Goal: Transaction & Acquisition: Purchase product/service

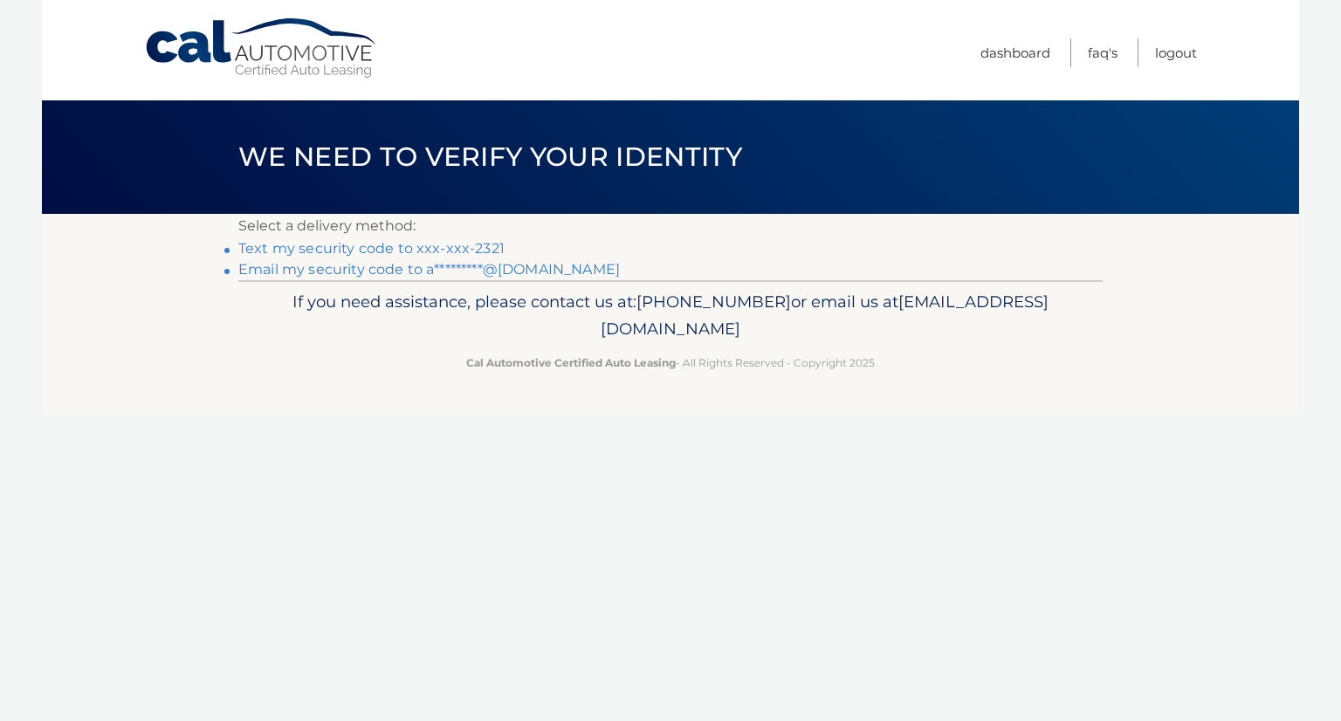
click at [448, 246] on link "Text my security code to xxx-xxx-2321" at bounding box center [371, 248] width 266 height 17
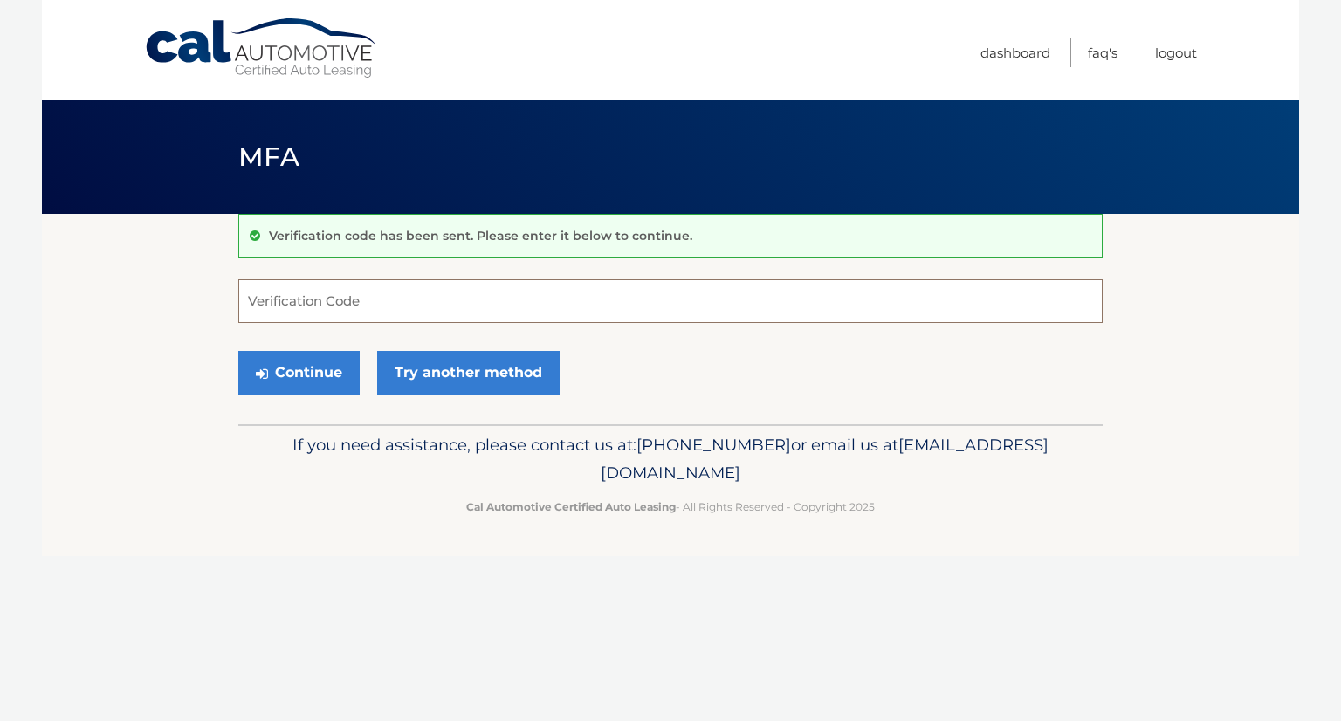
click at [722, 293] on input "Verification Code" at bounding box center [670, 301] width 865 height 44
type input "982866"
click at [238, 351] on button "Continue" at bounding box center [298, 373] width 121 height 44
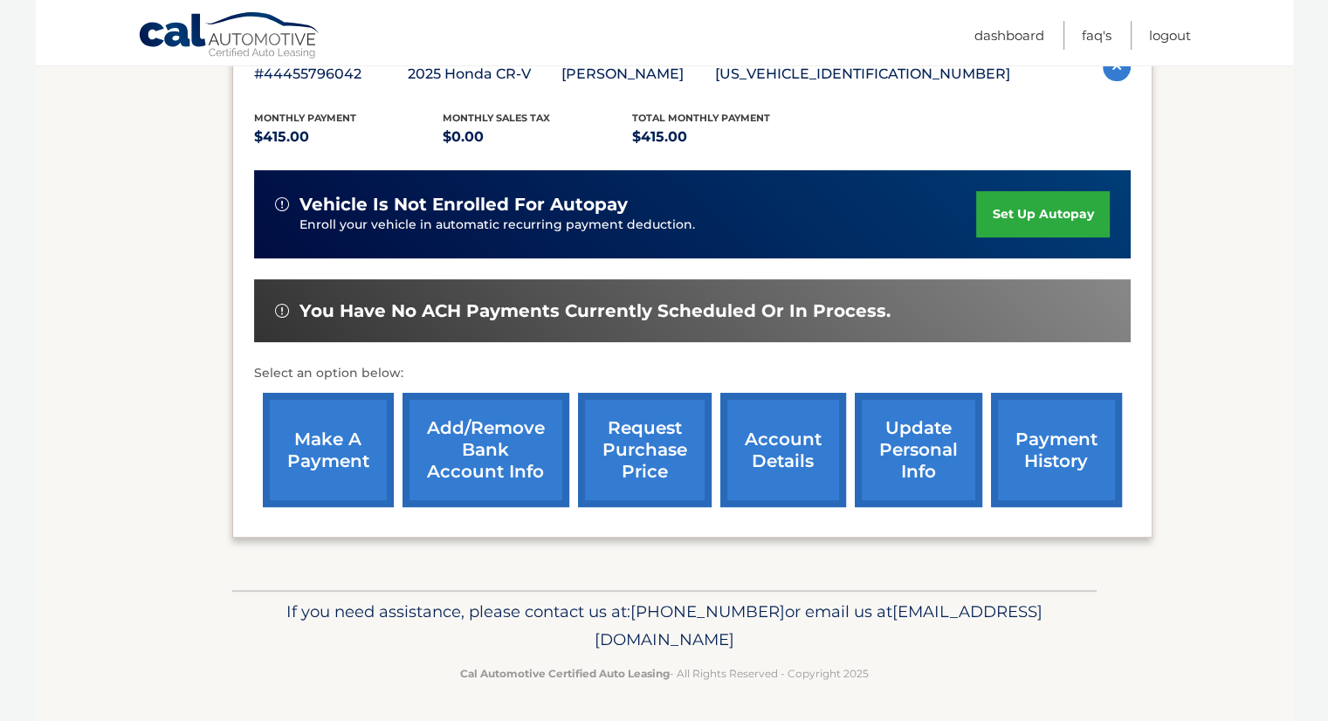
scroll to position [330, 0]
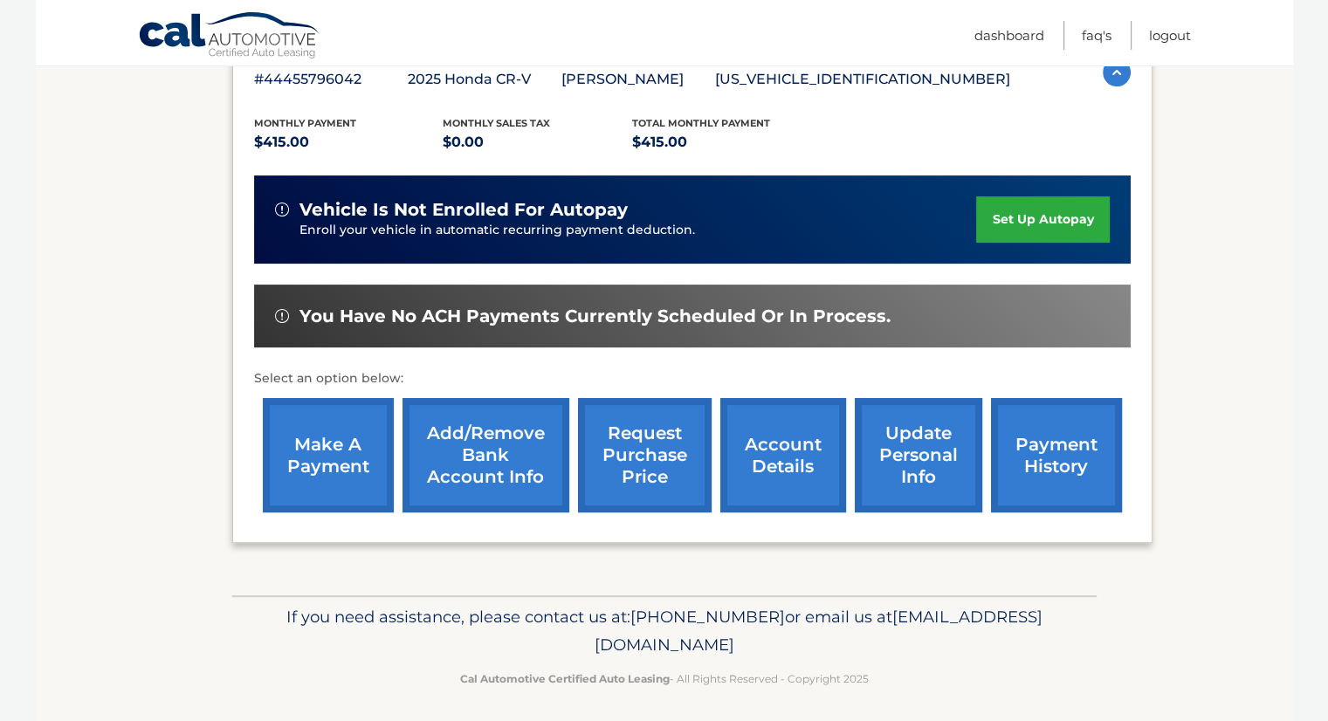
click at [342, 433] on link "make a payment" at bounding box center [328, 455] width 131 height 114
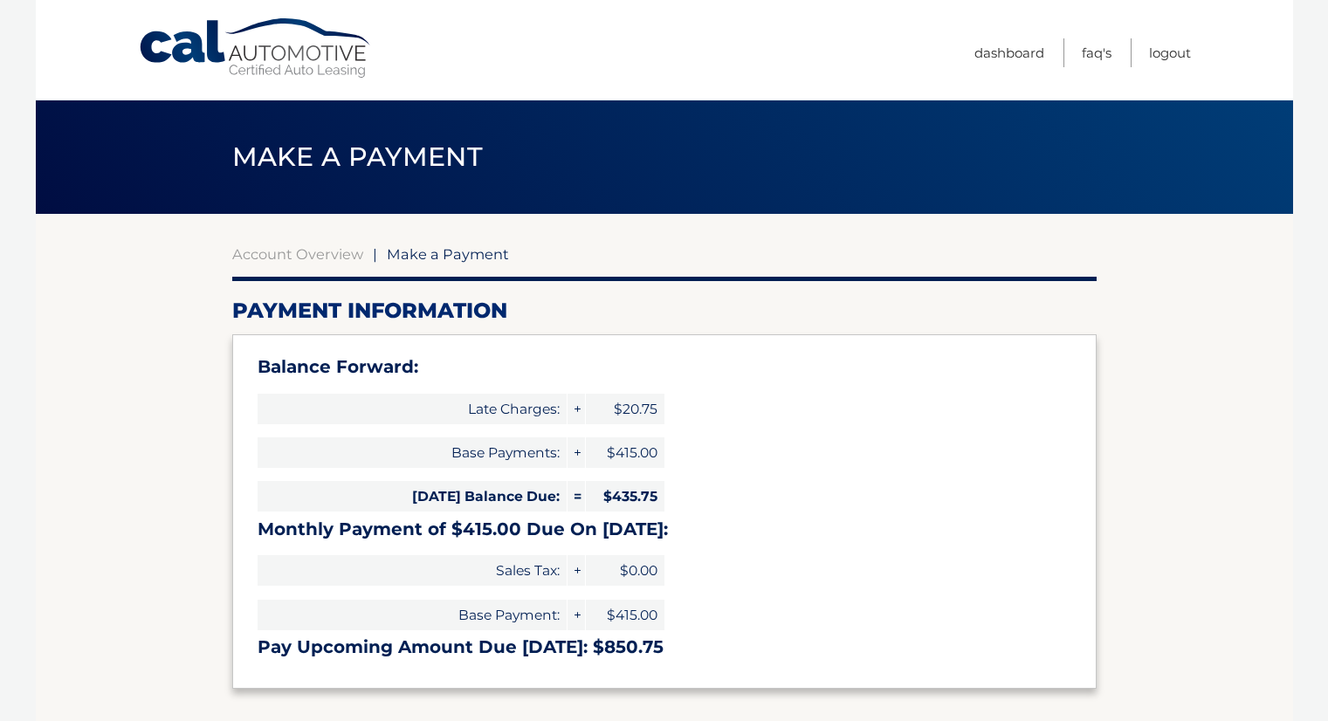
select select "ZGVjY2Q1NzktYmQ0Ni00YjliLTg5MWItZTkyODIyM2VlNDYw"
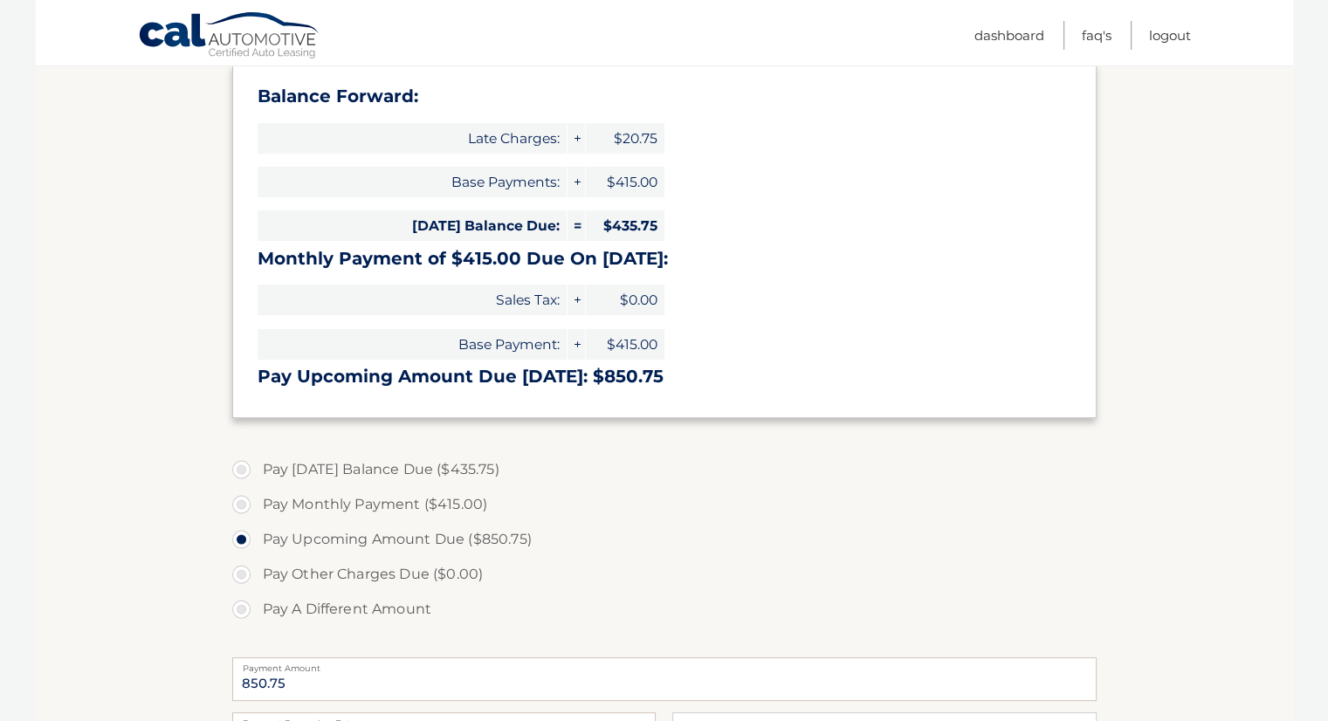
scroll to position [278, 0]
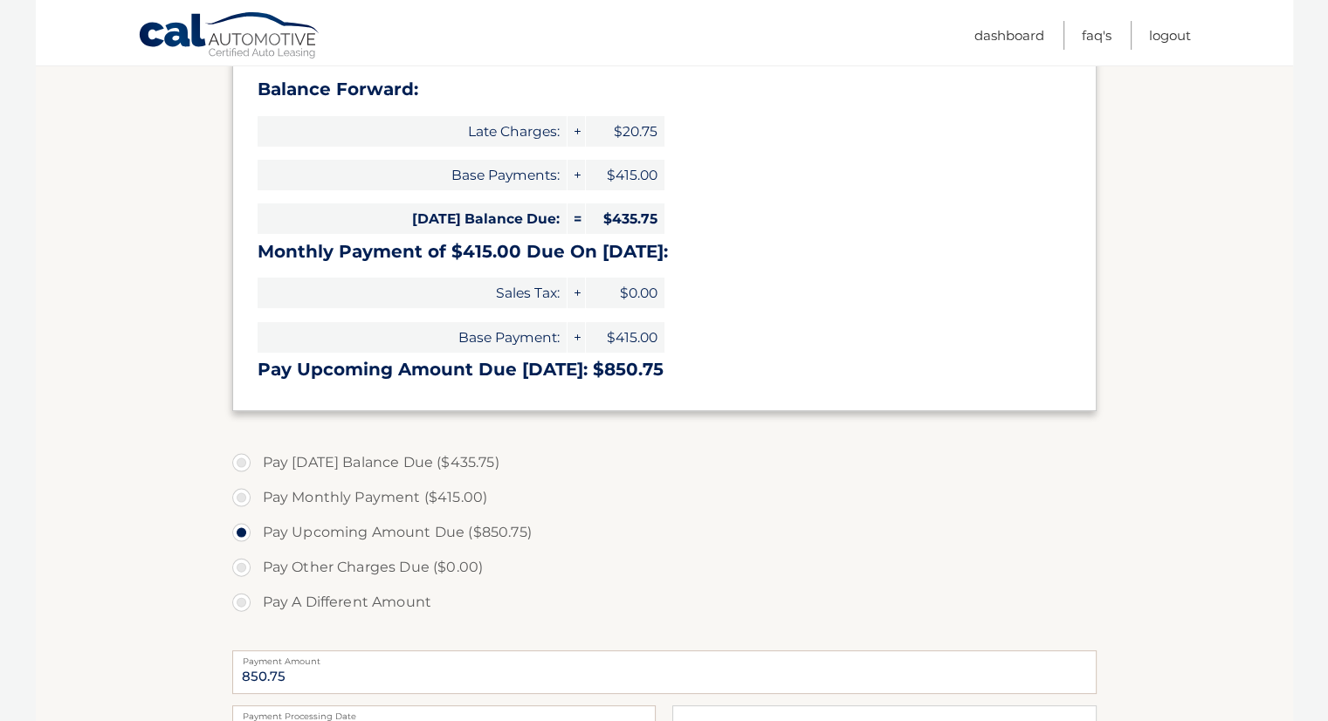
click at [241, 461] on label "Pay Today's Balance Due ($435.75)" at bounding box center [664, 462] width 865 height 35
click at [241, 461] on input "Pay Today's Balance Due ($435.75)" at bounding box center [247, 459] width 17 height 28
radio input "true"
type input "435.75"
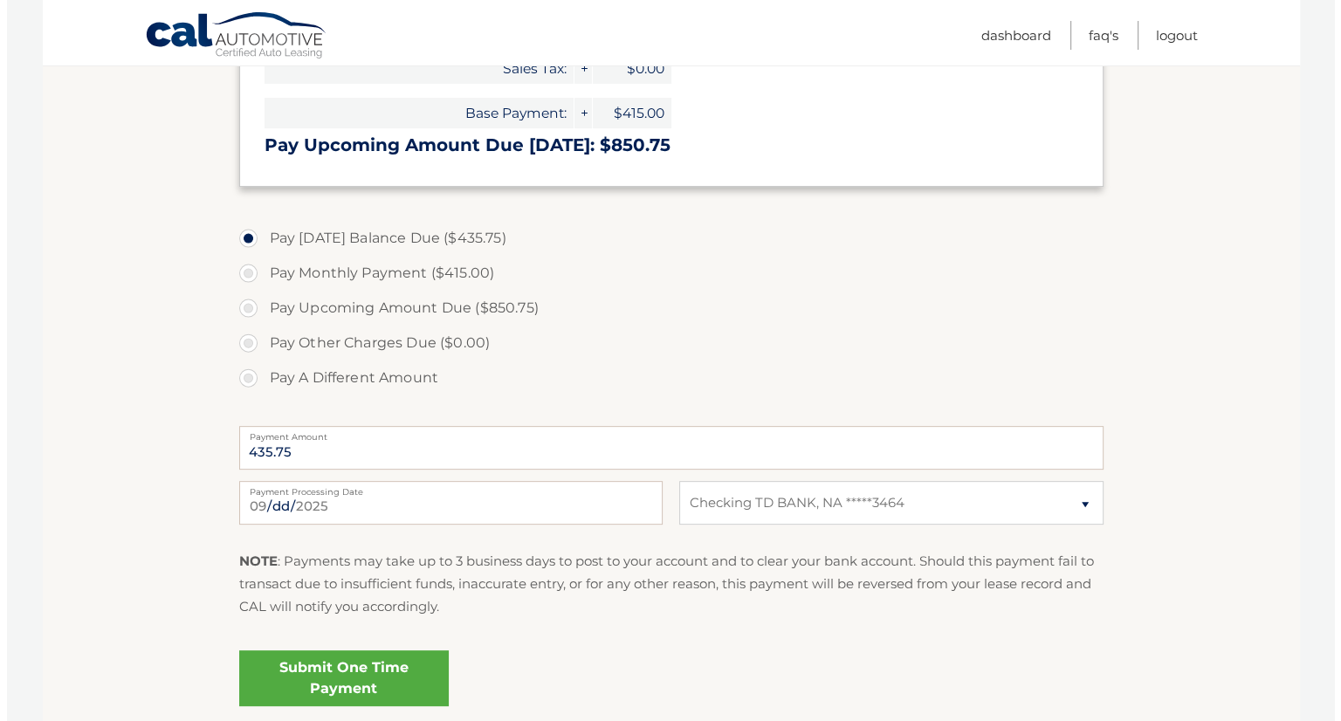
scroll to position [510, 0]
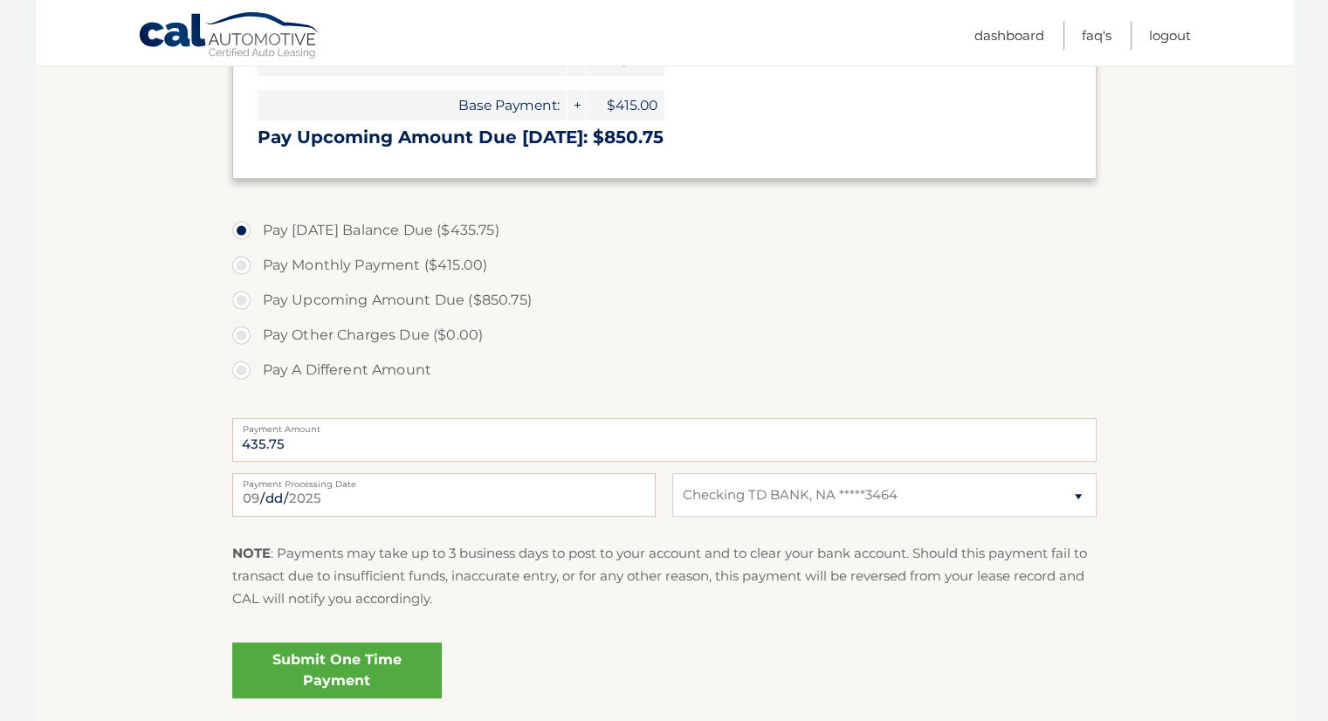
click at [403, 667] on link "Submit One Time Payment" at bounding box center [337, 671] width 210 height 56
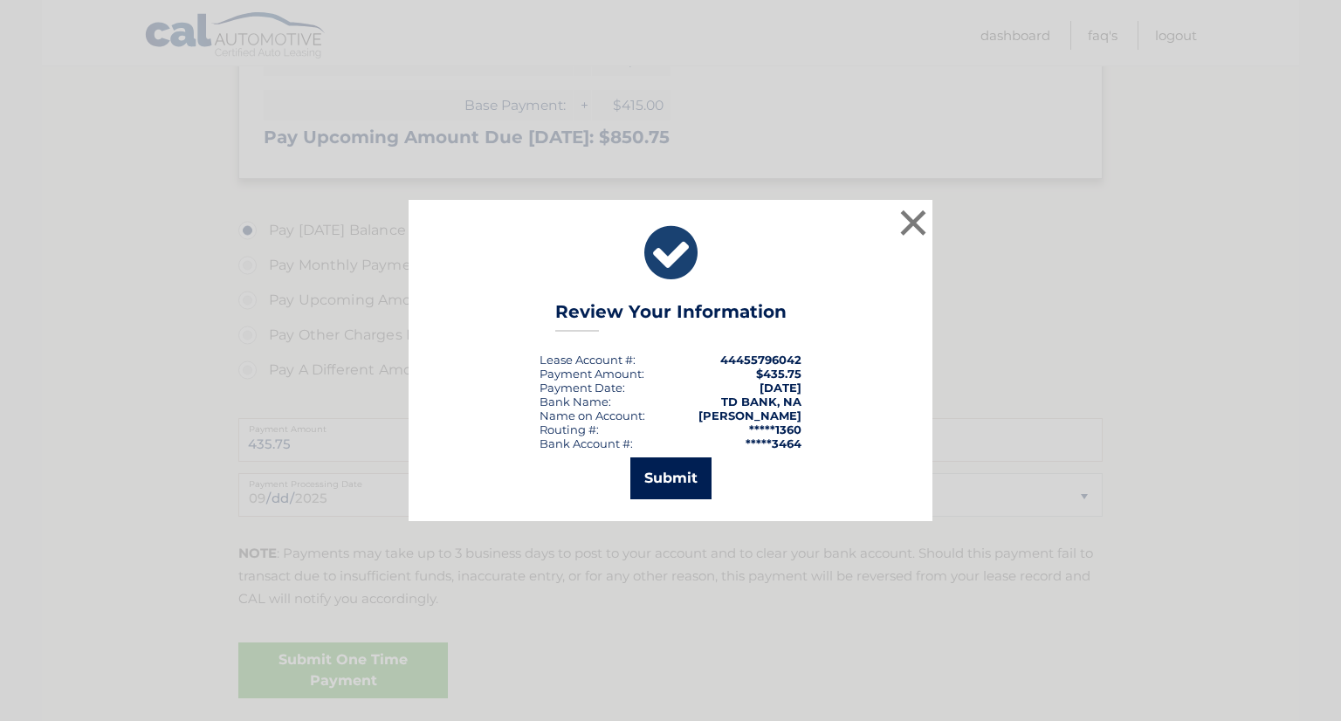
click at [684, 484] on button "Submit" at bounding box center [670, 479] width 81 height 42
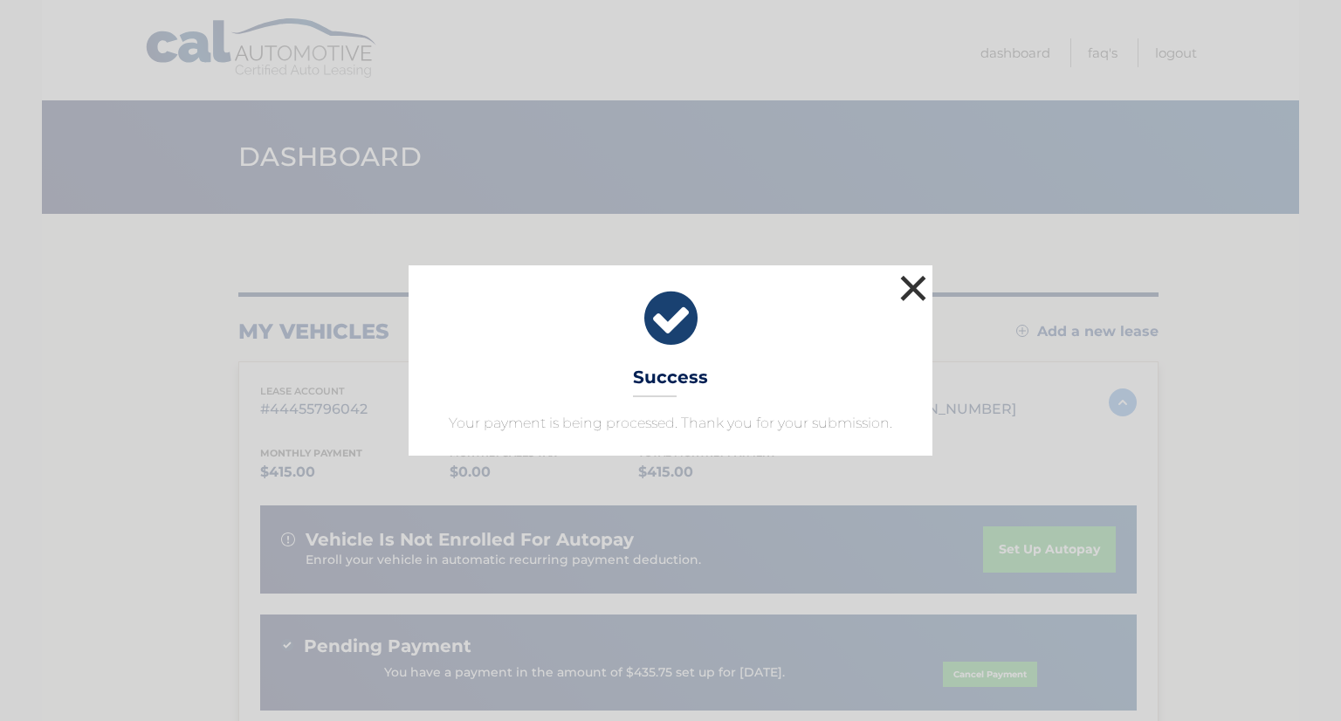
click at [921, 293] on button "×" at bounding box center [913, 288] width 35 height 35
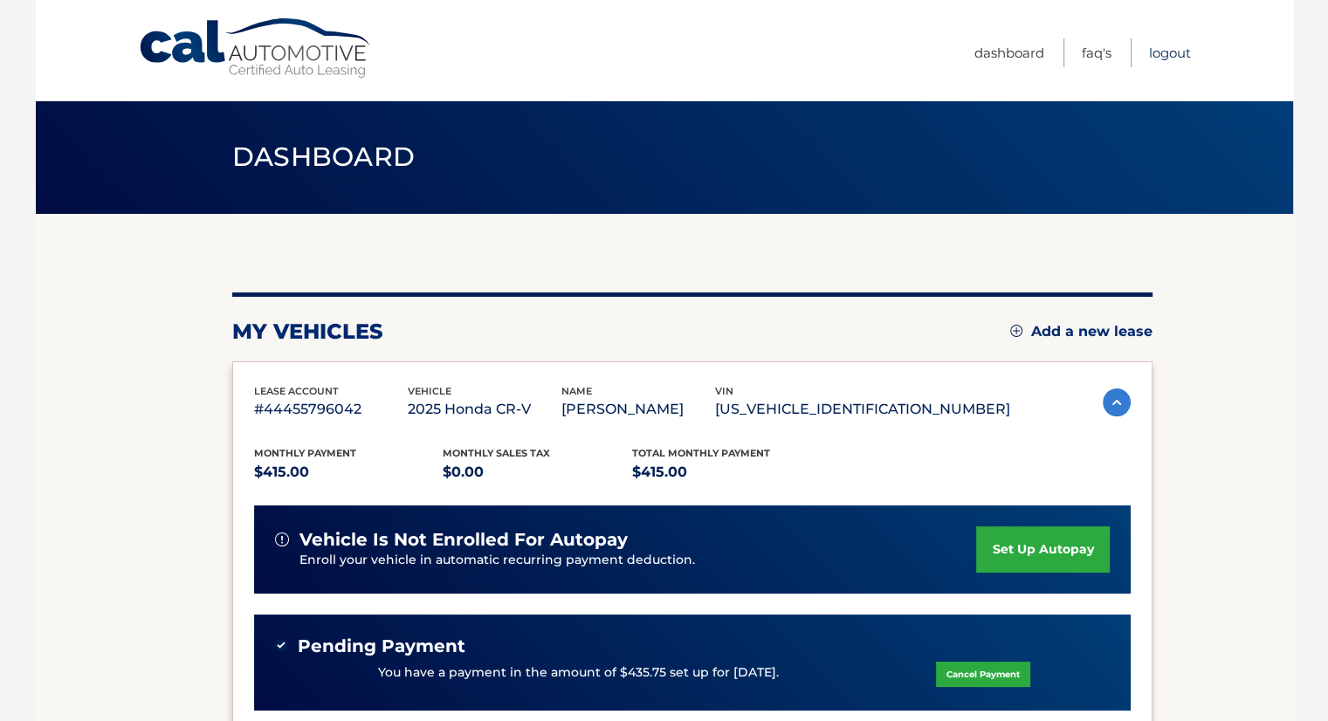
click at [1169, 55] on link "Logout" at bounding box center [1170, 52] width 42 height 29
